Goal: Information Seeking & Learning: Find specific page/section

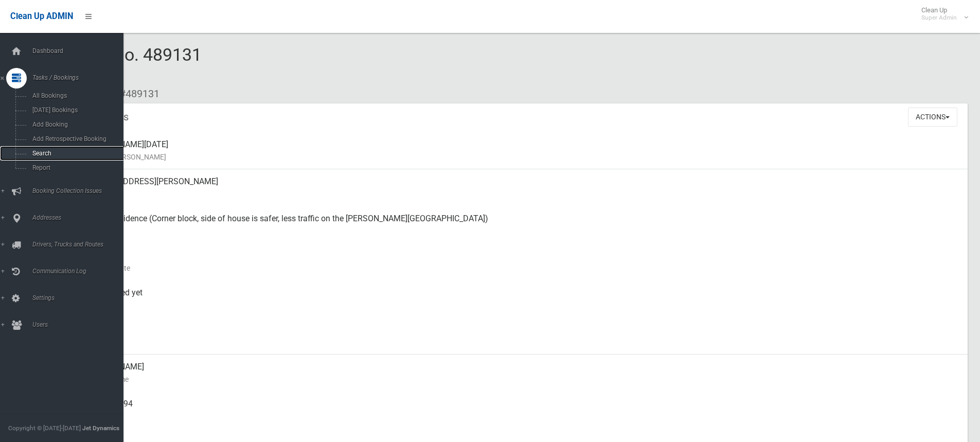
click at [39, 151] on span "Search" at bounding box center [75, 153] width 93 height 7
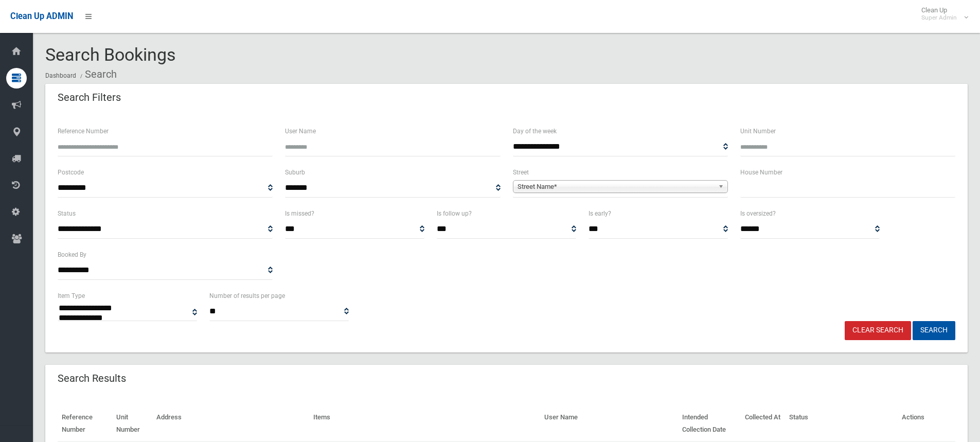
select select
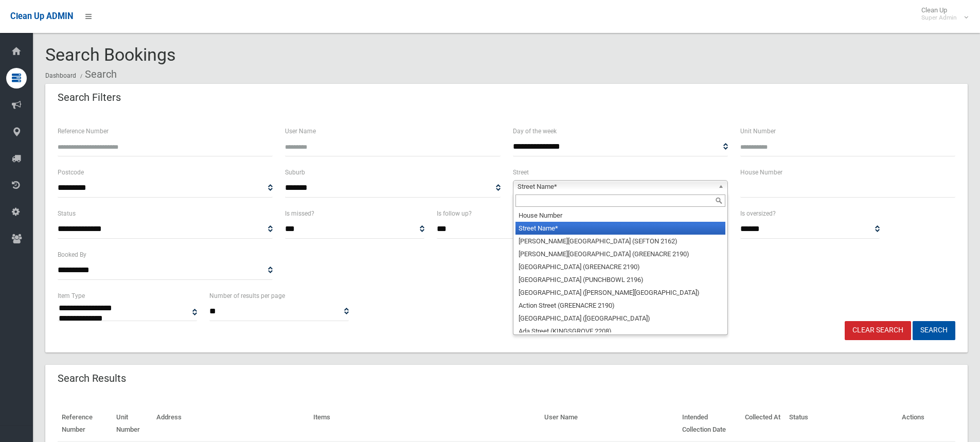
drag, startPoint x: 597, startPoint y: 189, endPoint x: 566, endPoint y: 194, distance: 31.3
click at [596, 190] on span "Street Name*" at bounding box center [616, 187] width 197 height 12
click at [544, 206] on input "text" at bounding box center [621, 200] width 210 height 12
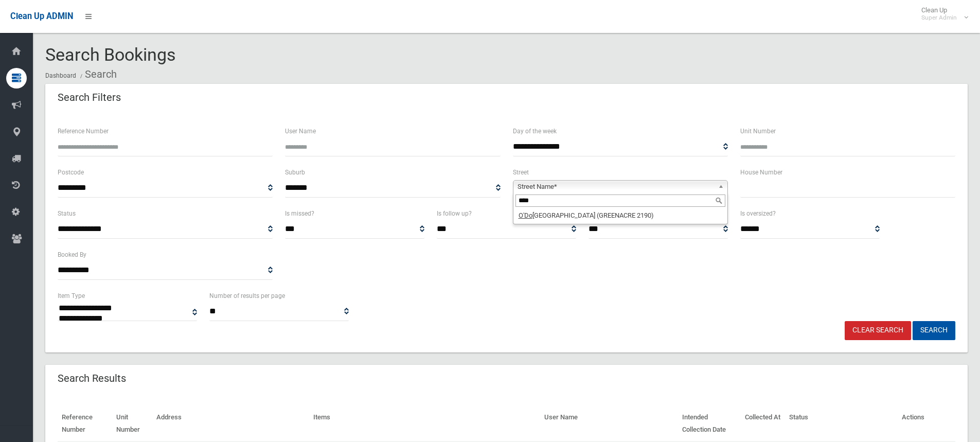
type input "****"
click at [575, 218] on li "O'Do nnell Avenue (GREENACRE 2190)" at bounding box center [621, 215] width 210 height 13
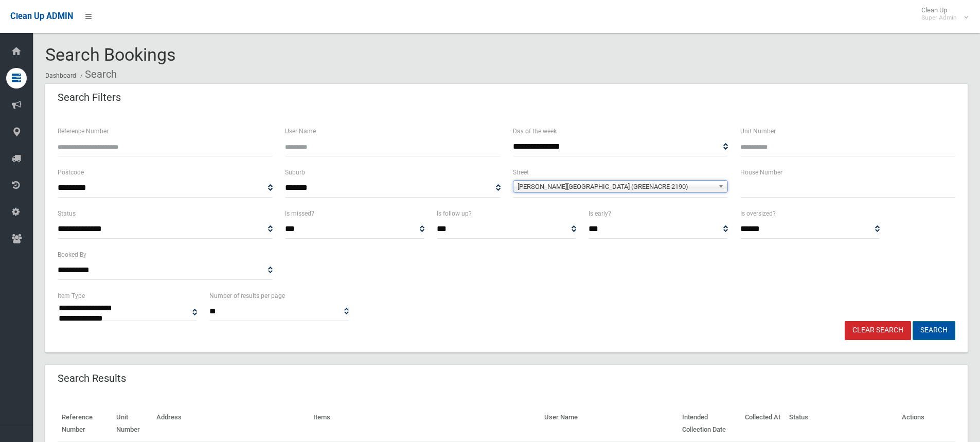
click at [937, 325] on button "Search" at bounding box center [934, 330] width 43 height 19
select select
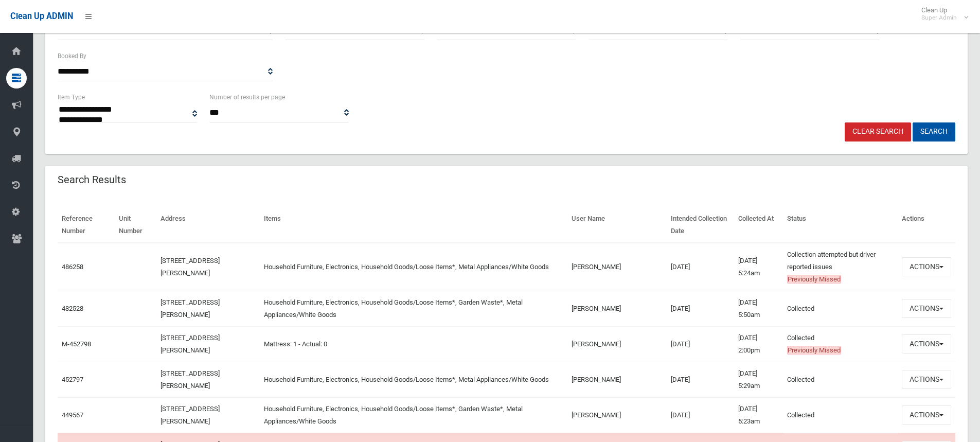
scroll to position [206, 0]
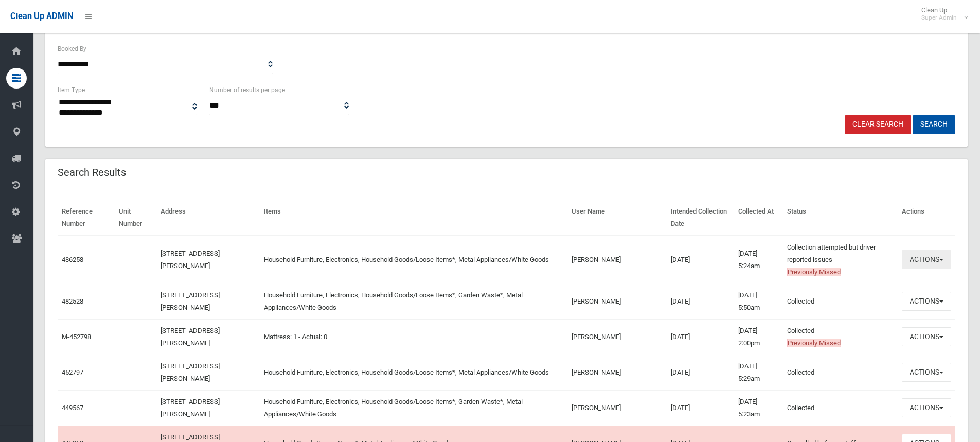
click at [915, 265] on button "Actions" at bounding box center [926, 259] width 49 height 19
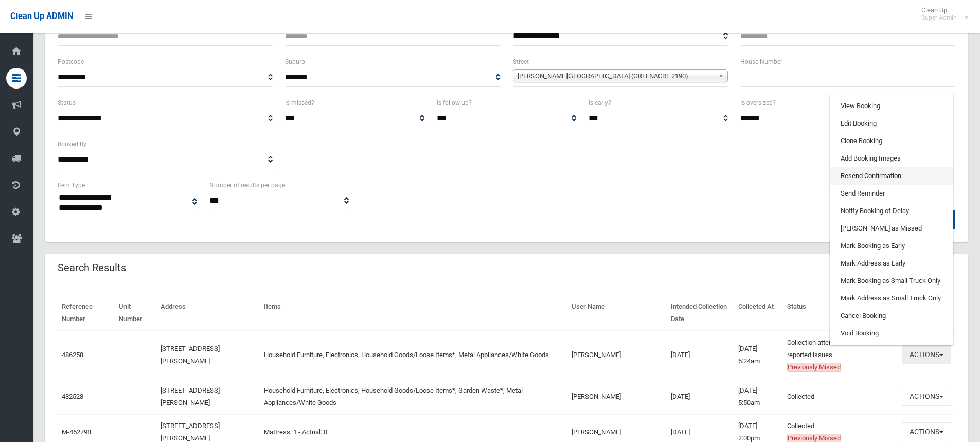
scroll to position [103, 0]
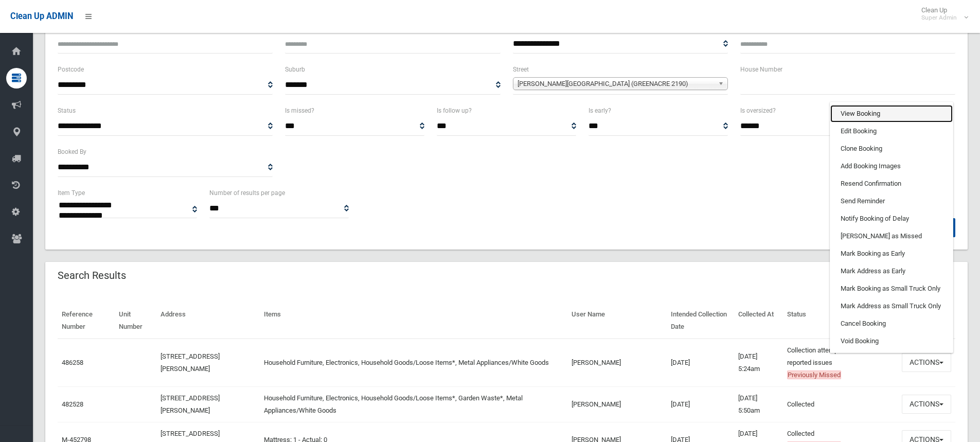
drag, startPoint x: 864, startPoint y: 111, endPoint x: 856, endPoint y: 116, distance: 9.4
click at [864, 111] on link "View Booking" at bounding box center [891, 113] width 122 height 17
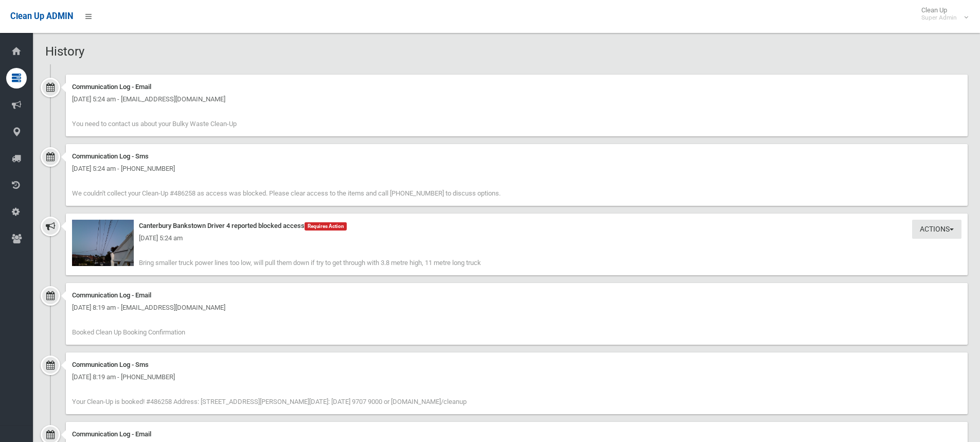
scroll to position [669, 0]
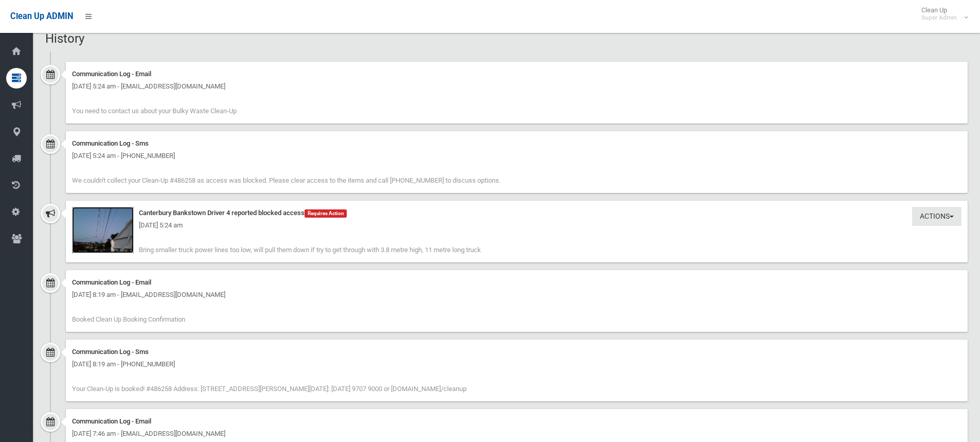
click at [110, 243] on img at bounding box center [103, 230] width 62 height 46
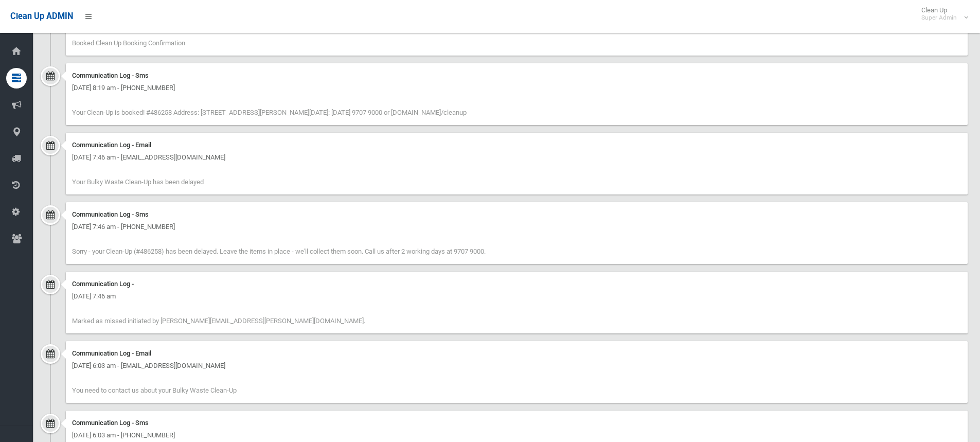
scroll to position [1132, 0]
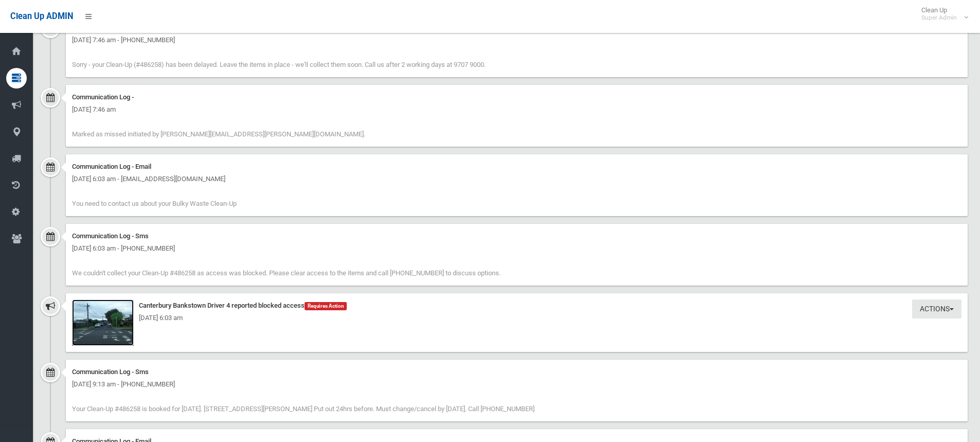
click at [116, 335] on img at bounding box center [103, 322] width 62 height 46
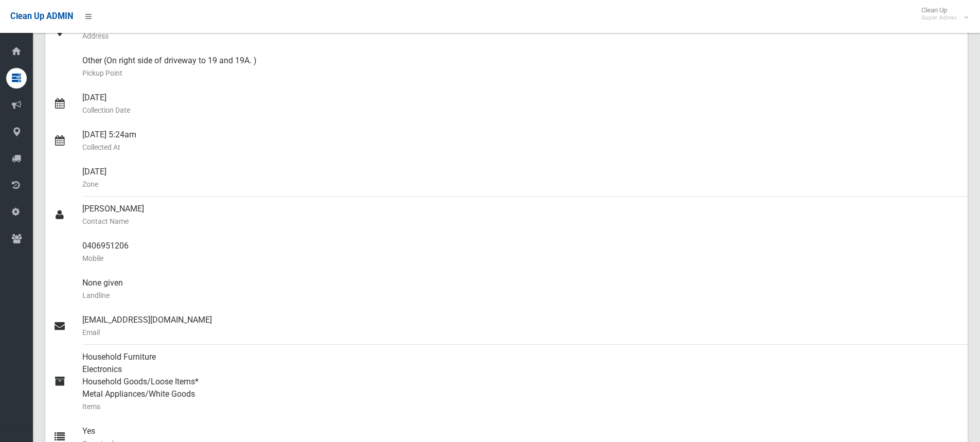
scroll to position [0, 0]
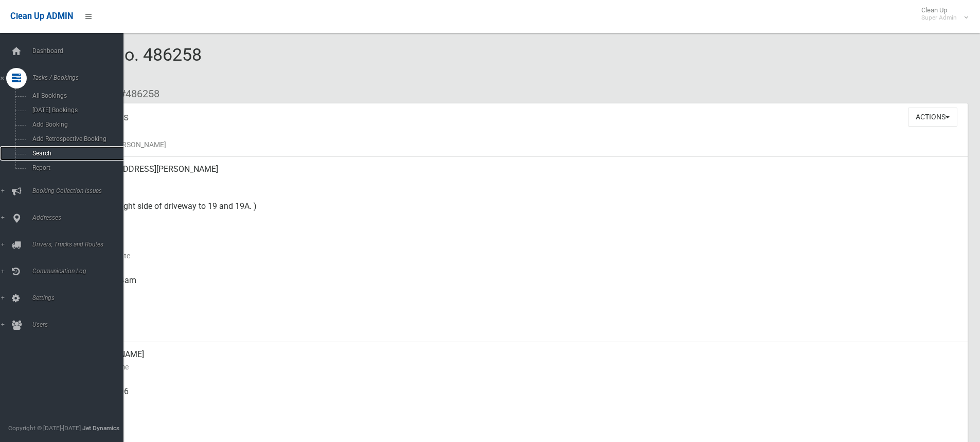
click at [44, 147] on link "Search" at bounding box center [65, 153] width 131 height 14
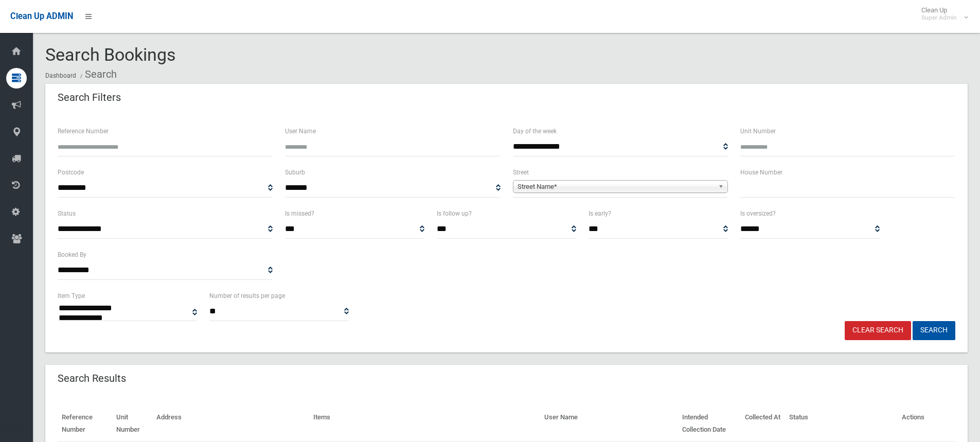
select select
click at [756, 191] on input "text" at bounding box center [847, 188] width 215 height 19
click at [554, 190] on span "Street Name*" at bounding box center [616, 187] width 197 height 12
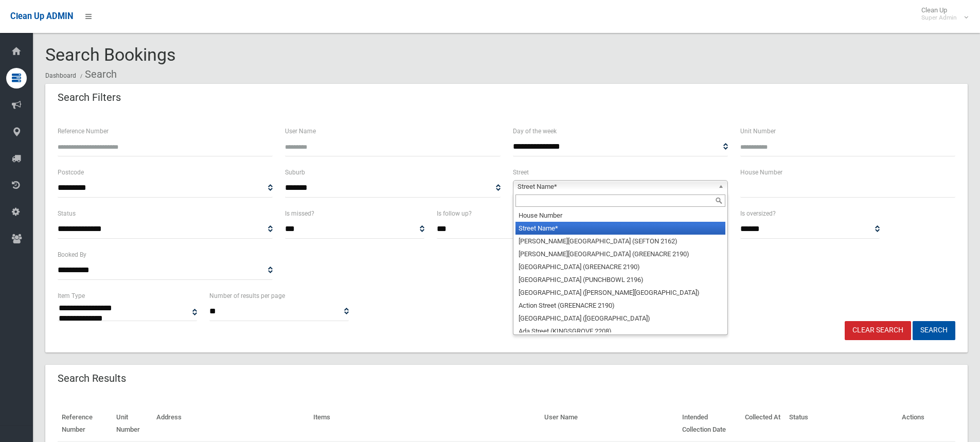
click at [547, 199] on input "text" at bounding box center [621, 200] width 210 height 12
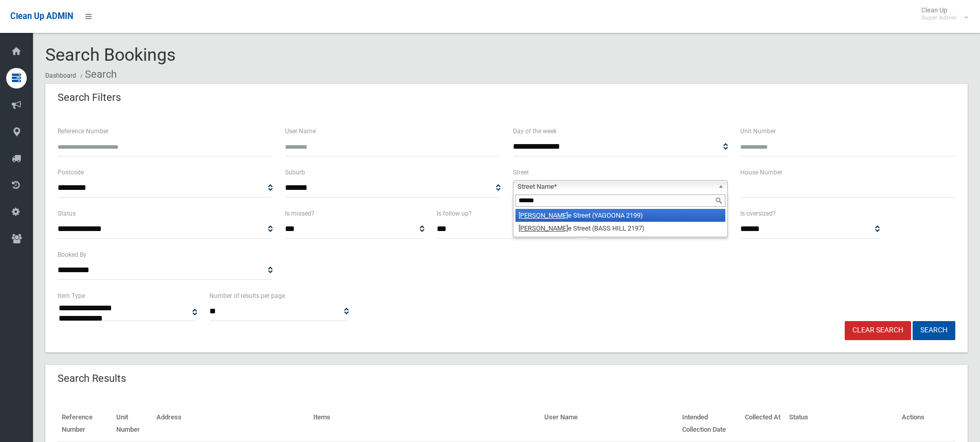
type input "******"
click at [587, 212] on li "Nevill e Street (YAGOONA 2199)" at bounding box center [621, 215] width 210 height 13
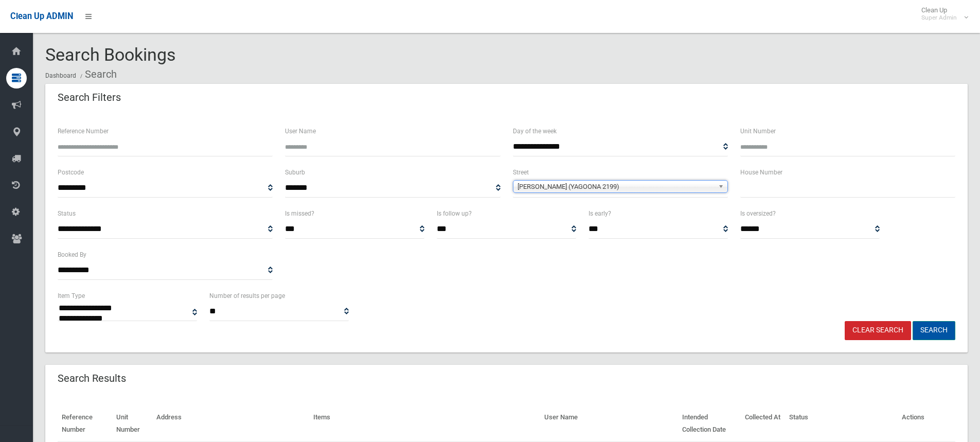
click at [930, 333] on button "Search" at bounding box center [934, 330] width 43 height 19
select select
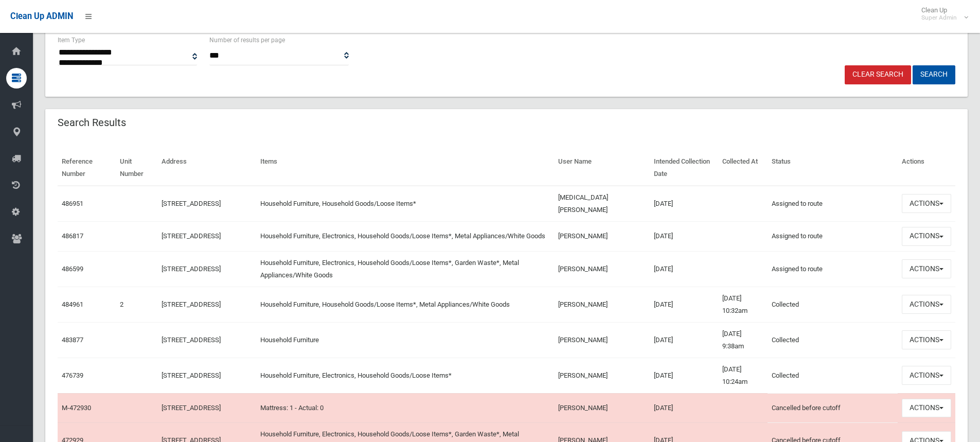
scroll to position [309, 0]
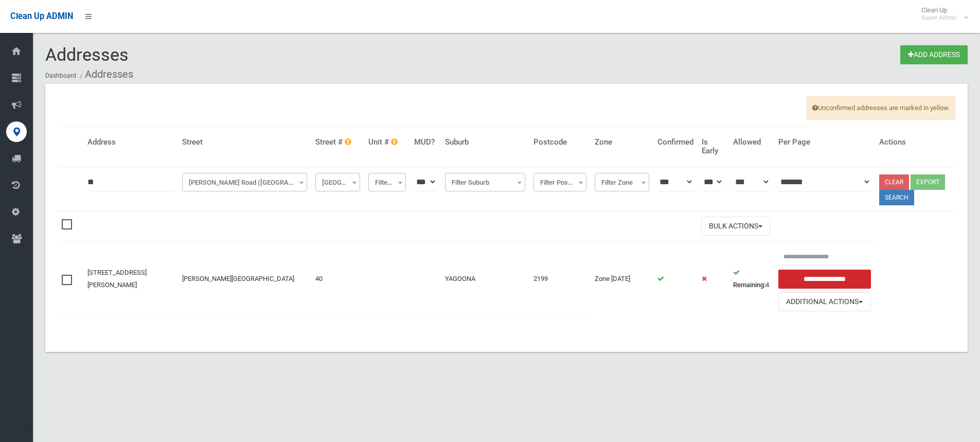
drag, startPoint x: 111, startPoint y: 183, endPoint x: 21, endPoint y: 171, distance: 90.8
click at [21, 171] on div "Addresses Add Address Dashboard Addresses Unconfirmed addresses are marked in y…" at bounding box center [490, 233] width 980 height 442
type input "*"
click at [239, 189] on span "Smith Road (YAGOONA)" at bounding box center [245, 182] width 120 height 14
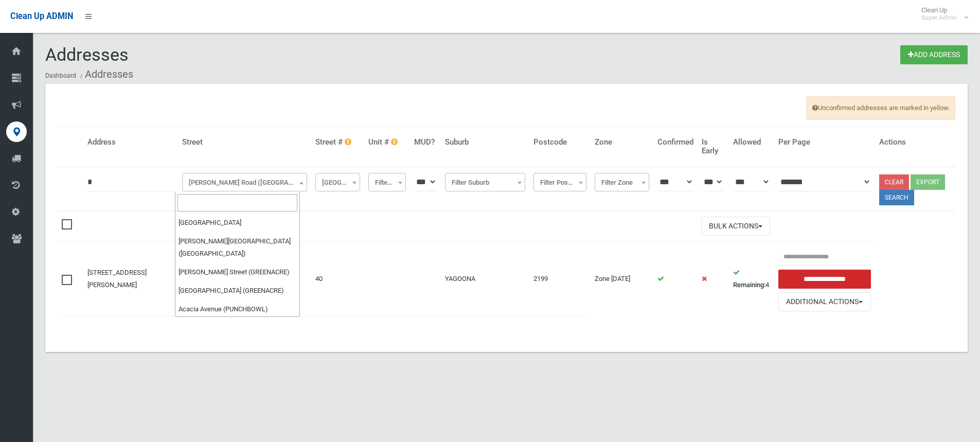
scroll to position [36493, 0]
click at [205, 206] on input "search" at bounding box center [237, 202] width 120 height 17
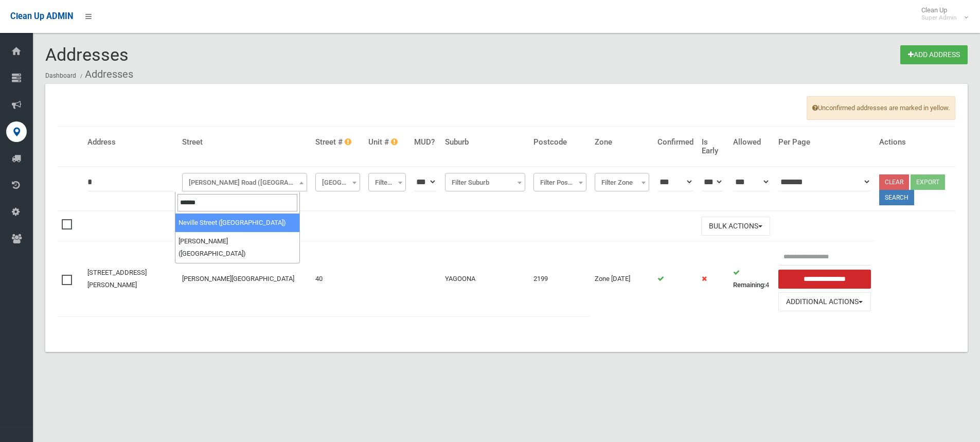
type input "******"
select select "****"
click at [893, 200] on button "Search" at bounding box center [896, 197] width 35 height 15
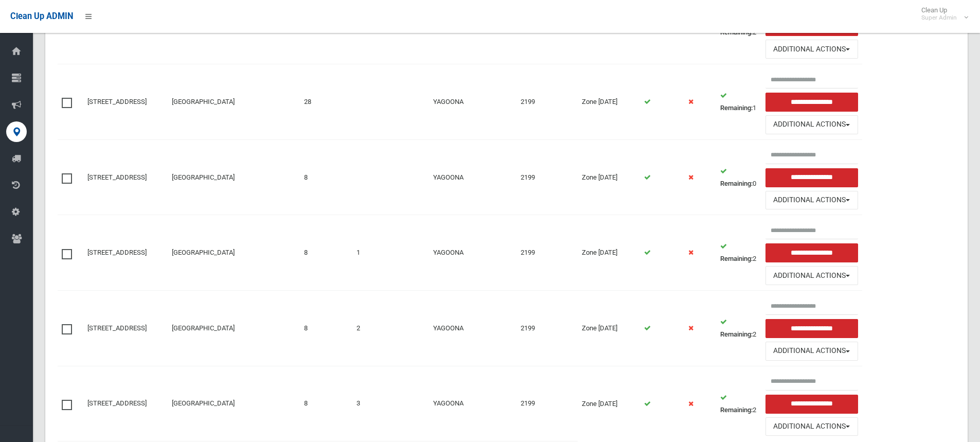
scroll to position [261, 0]
